Goal: Task Accomplishment & Management: Manage account settings

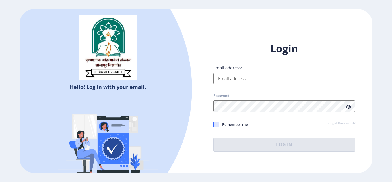
type input "[EMAIL_ADDRESS][DOMAIN_NAME]"
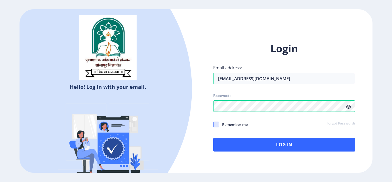
click at [217, 123] on span at bounding box center [216, 124] width 6 height 6
click at [213, 124] on input "Remember me" at bounding box center [213, 124] width 0 height 0
checkbox input "true"
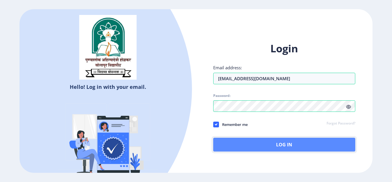
click at [268, 147] on button "Log In" at bounding box center [284, 144] width 142 height 14
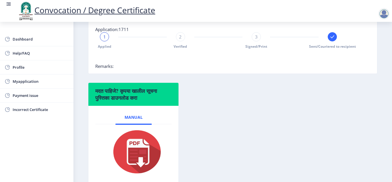
scroll to position [144, 0]
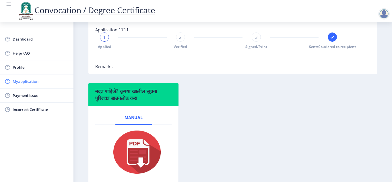
click at [30, 83] on span "Myapplication" at bounding box center [41, 81] width 56 height 7
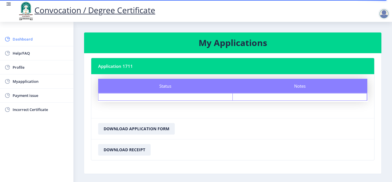
click at [25, 39] on span "Dashboard" at bounding box center [41, 39] width 56 height 7
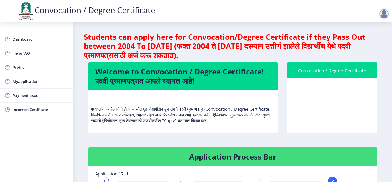
click at [385, 17] on div at bounding box center [383, 13] width 11 height 11
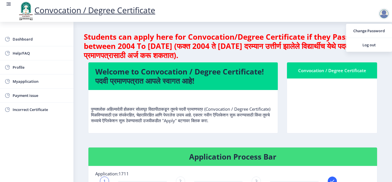
click at [321, 102] on nb-card-body at bounding box center [332, 105] width 90 height 55
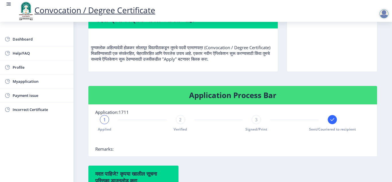
scroll to position [62, 0]
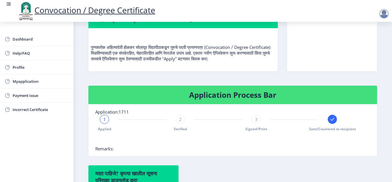
click at [324, 42] on nb-card-body at bounding box center [332, 44] width 90 height 55
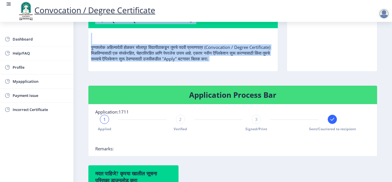
click at [324, 42] on nb-card-body at bounding box center [332, 44] width 90 height 55
drag, startPoint x: 324, startPoint y: 42, endPoint x: 340, endPoint y: 39, distance: 16.3
click at [340, 39] on nb-card-body at bounding box center [332, 44] width 90 height 55
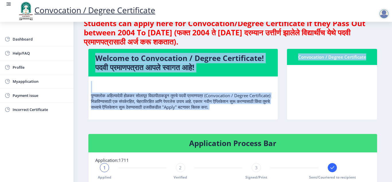
scroll to position [0, 0]
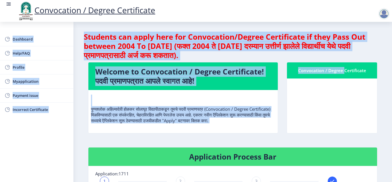
drag, startPoint x: 341, startPoint y: 70, endPoint x: 381, endPoint y: 15, distance: 68.0
click at [381, 15] on div "Convocation / Degree Certificate Dashboard Help/FAQ Profile Myapplication Payme…" at bounding box center [196, 179] width 392 height 358
click at [381, 15] on div at bounding box center [383, 13] width 11 height 11
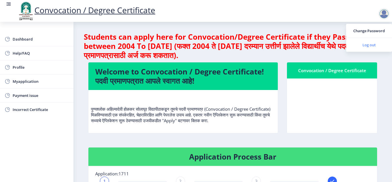
click at [364, 46] on span "Log out" at bounding box center [369, 44] width 37 height 7
